Goal: Information Seeking & Learning: Learn about a topic

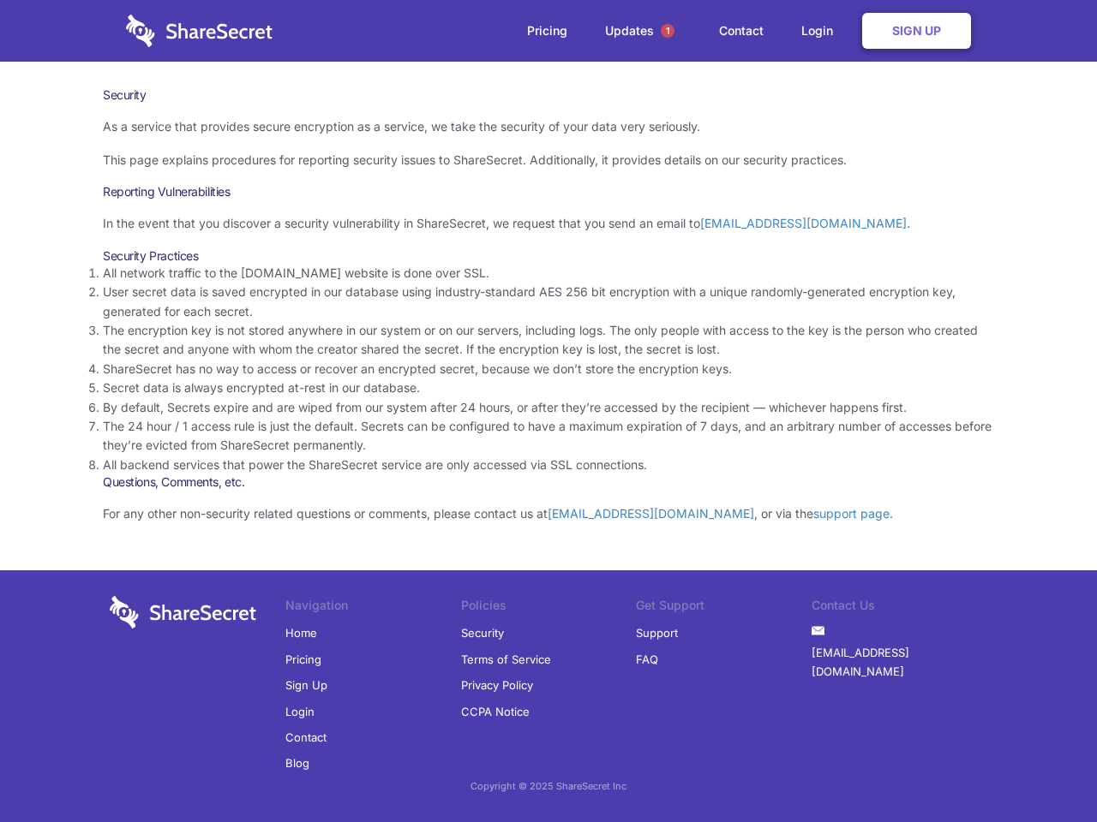
click at [548, 411] on li "By default, Secrets expire and are wiped from our system after 24 hours, or aft…" at bounding box center [548, 407] width 891 height 19
click at [667, 31] on span "1" at bounding box center [667, 31] width 14 height 14
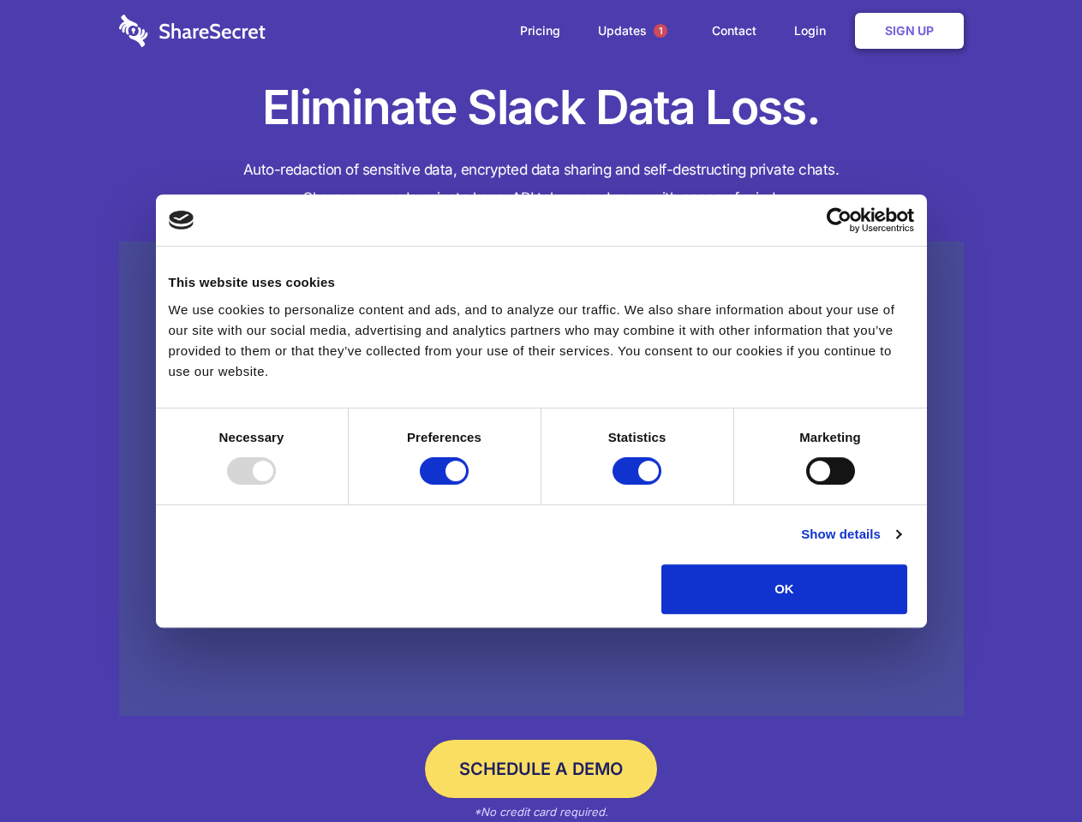
click at [276, 485] on div at bounding box center [251, 470] width 49 height 27
click at [469, 485] on input "Preferences" at bounding box center [444, 470] width 49 height 27
checkbox input "false"
click at [639, 485] on input "Statistics" at bounding box center [637, 470] width 49 height 27
checkbox input "false"
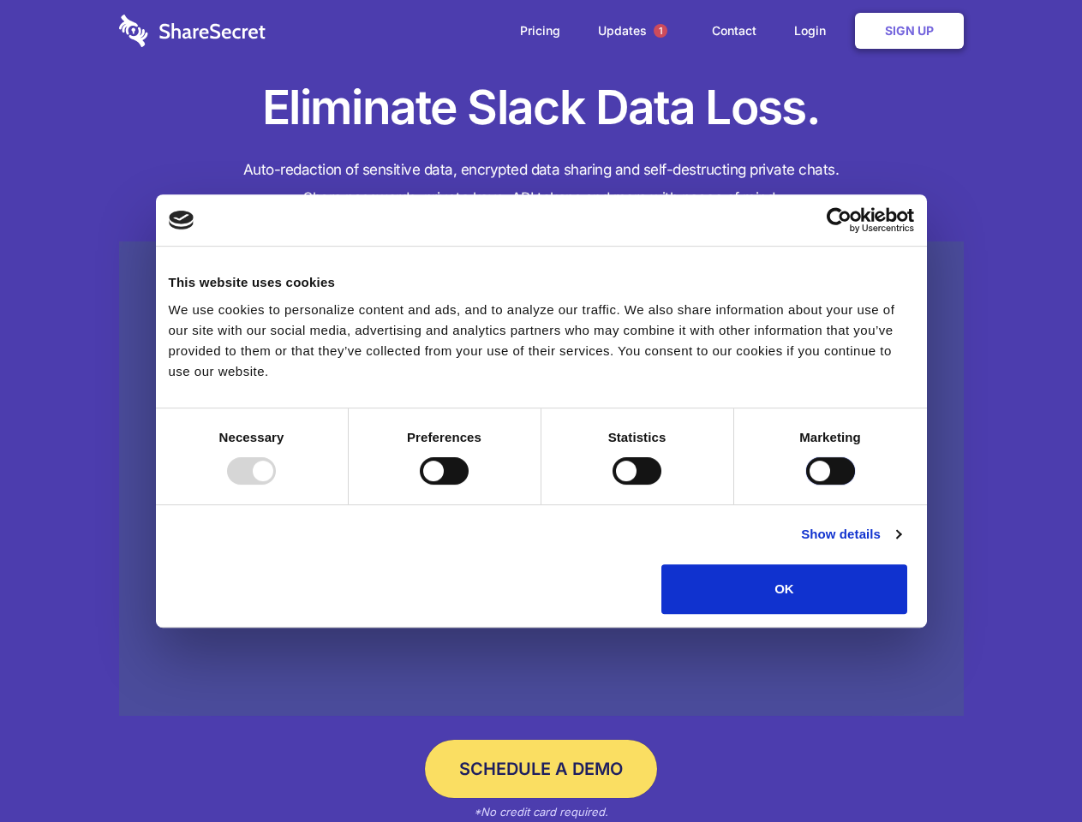
click at [806, 485] on input "Marketing" at bounding box center [830, 470] width 49 height 27
checkbox input "true"
click at [900, 545] on link "Show details" at bounding box center [850, 534] width 99 height 21
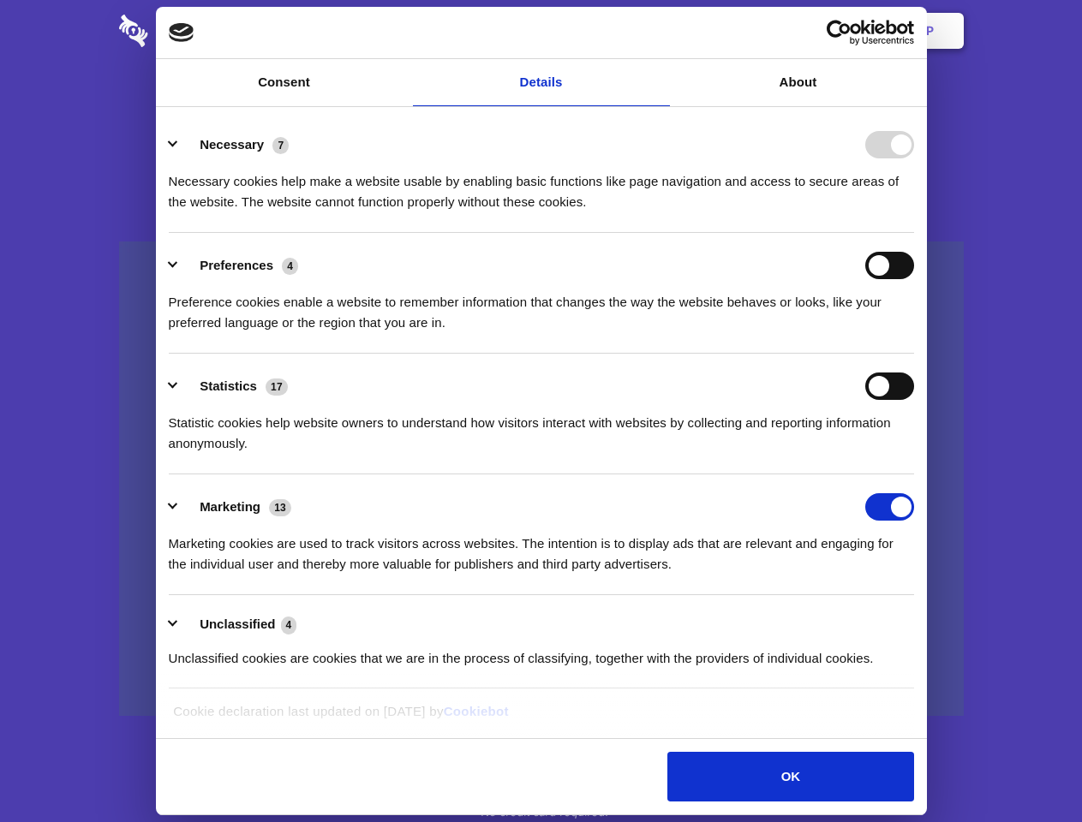
click at [914, 233] on li "Necessary 7 Necessary cookies help make a website usable by enabling basic func…" at bounding box center [541, 172] width 745 height 121
click at [660, 31] on span "1" at bounding box center [661, 31] width 14 height 14
